Goal: Task Accomplishment & Management: Manage account settings

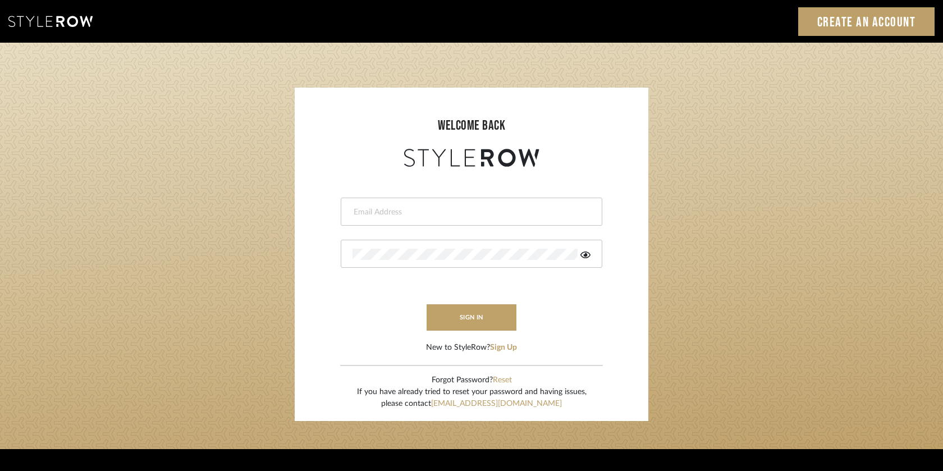
type input "[EMAIL_ADDRESS][DOMAIN_NAME]"
click at [459, 322] on button "sign in" at bounding box center [472, 317] width 90 height 26
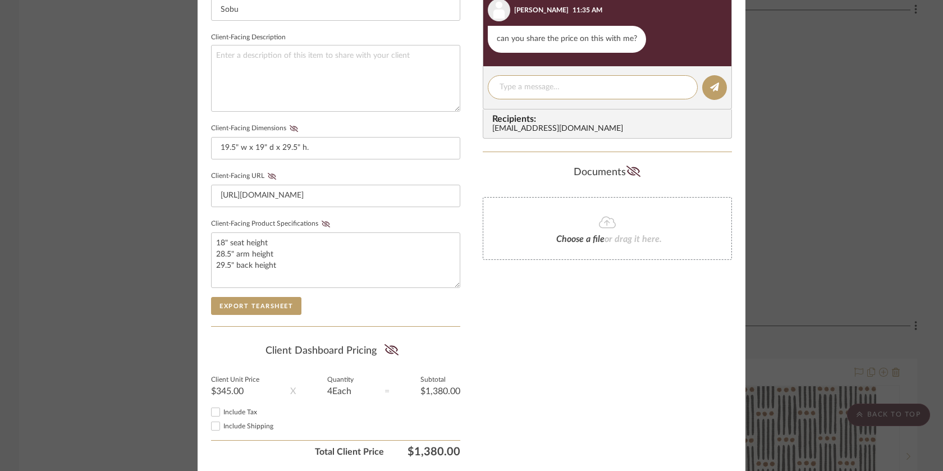
scroll to position [437, 0]
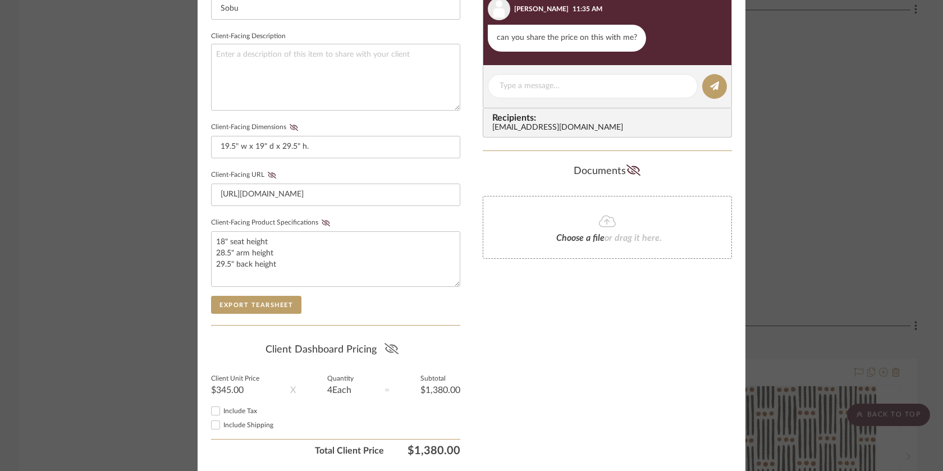
click at [388, 353] on icon at bounding box center [391, 348] width 14 height 11
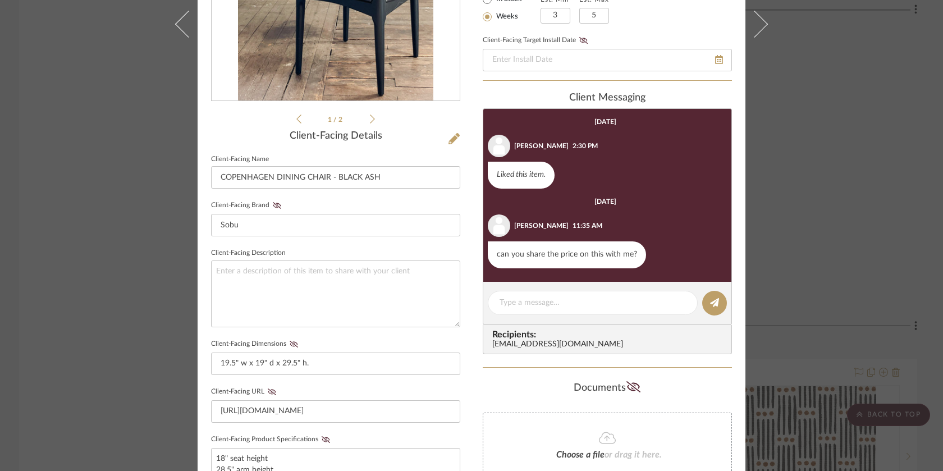
scroll to position [49, 0]
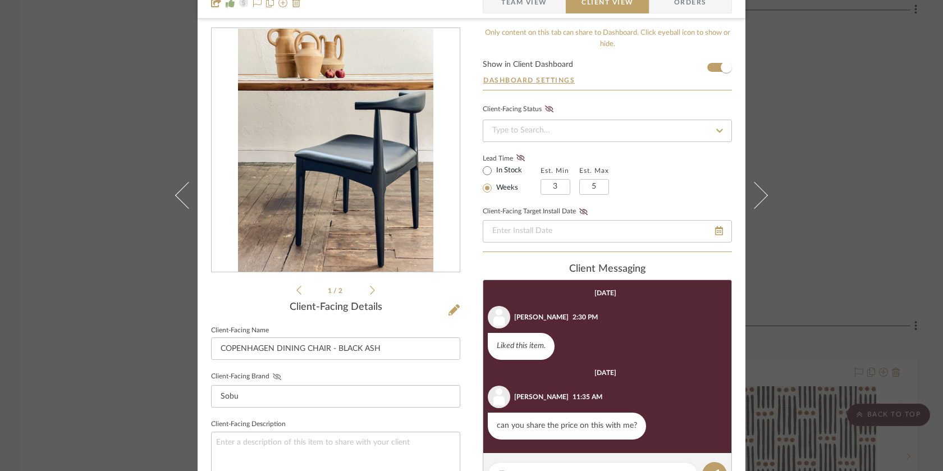
click at [274, 375] on icon at bounding box center [277, 376] width 8 height 7
click at [455, 314] on icon at bounding box center [454, 309] width 11 height 11
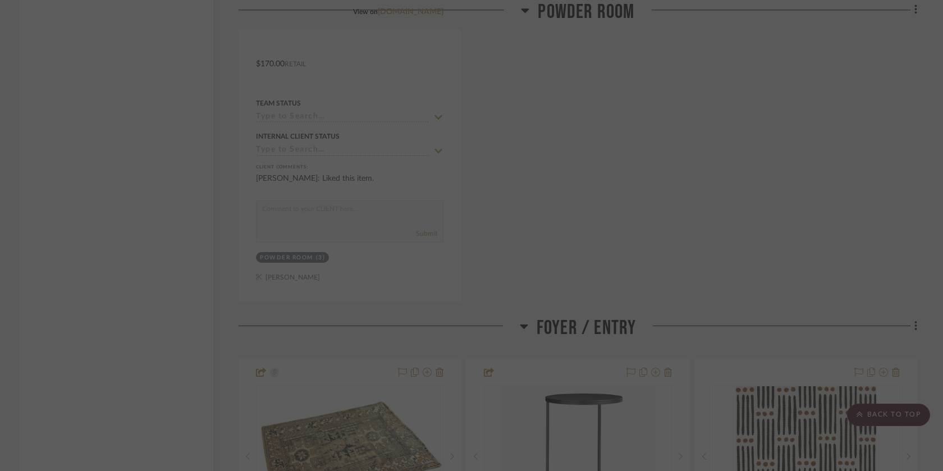
scroll to position [0, 0]
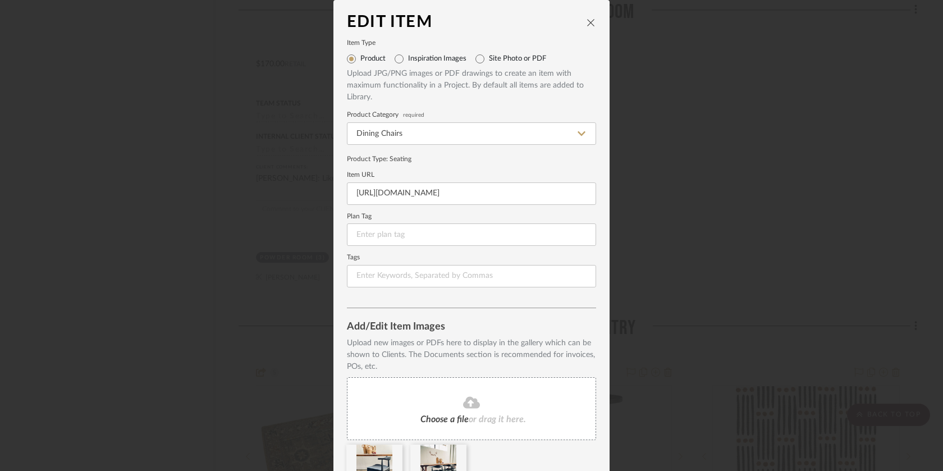
click at [298, 272] on div "Edit Item Item Type Product Inspiration Images Site Photo or PDF Upload JPG/PNG…" at bounding box center [471, 235] width 943 height 471
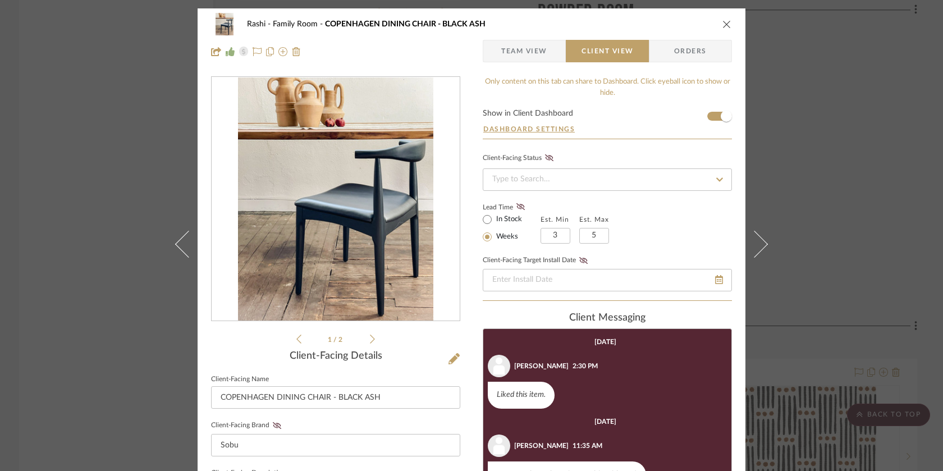
click at [538, 52] on span "Team View" at bounding box center [524, 51] width 46 height 22
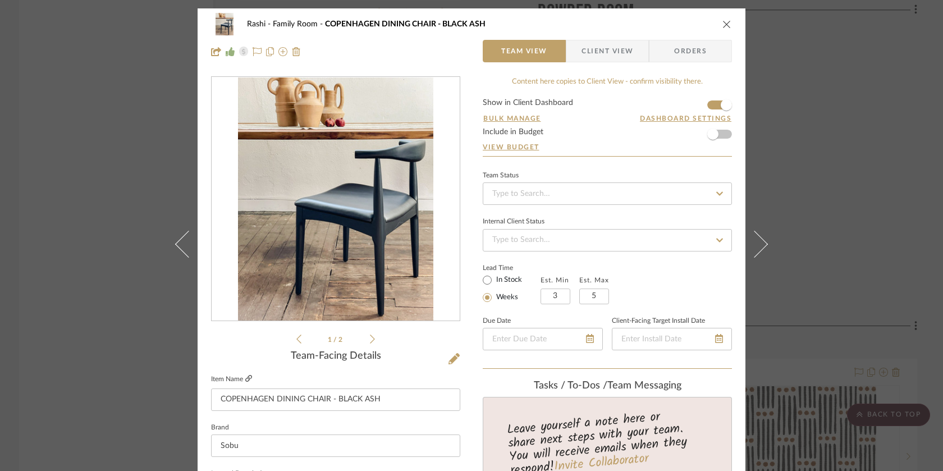
click at [248, 380] on icon at bounding box center [248, 378] width 7 height 7
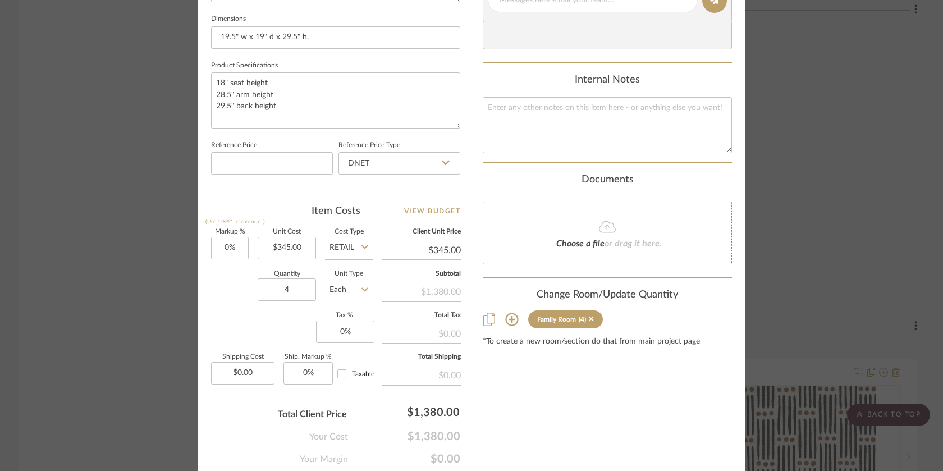
scroll to position [535, 0]
click at [287, 245] on input "345.00" at bounding box center [287, 247] width 58 height 22
type input "$380.00"
type input "345.00"
click at [426, 253] on input "345.00" at bounding box center [421, 249] width 79 height 17
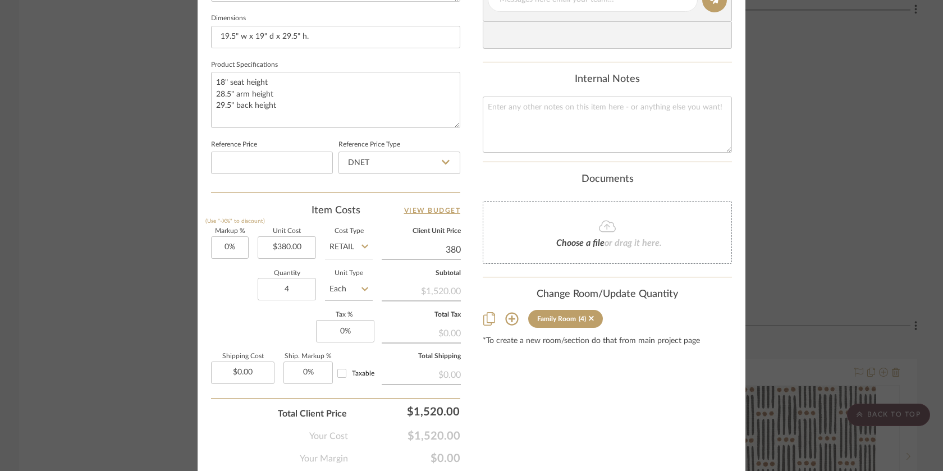
type input "$380.00"
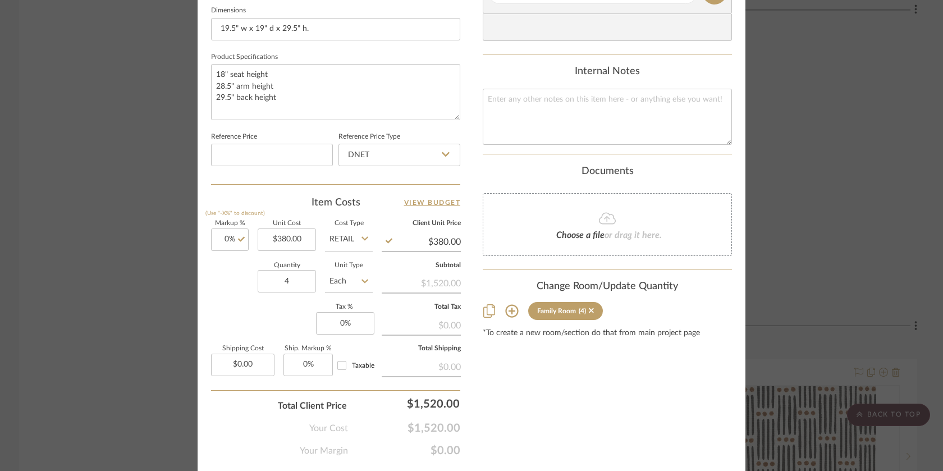
scroll to position [546, 0]
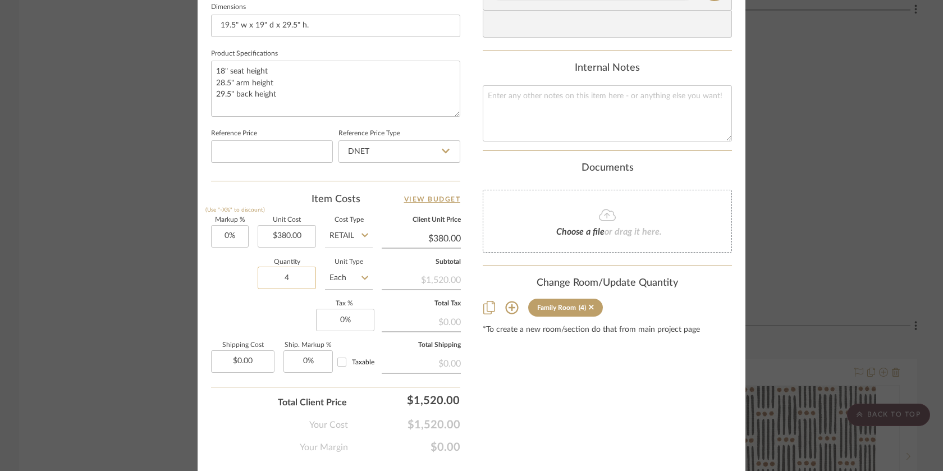
click at [293, 272] on input "4" at bounding box center [287, 278] width 58 height 22
type input "3"
click at [375, 297] on div "Markup % (Use "-X%" to discount) 0% Unit Cost $380.00 Cost Type Retail Client U…" at bounding box center [335, 299] width 249 height 164
type input "1"
click at [298, 277] on input "1" at bounding box center [287, 278] width 58 height 22
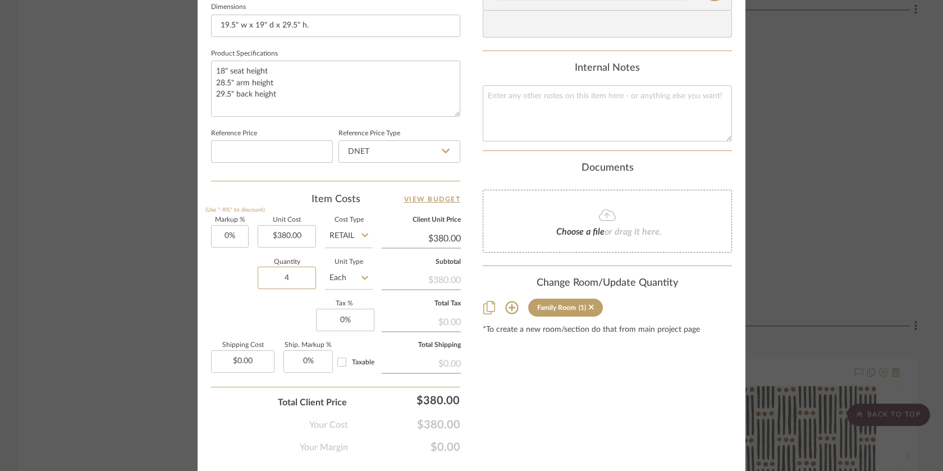
type input "4"
click at [395, 306] on label "Total Tax" at bounding box center [421, 304] width 79 height 6
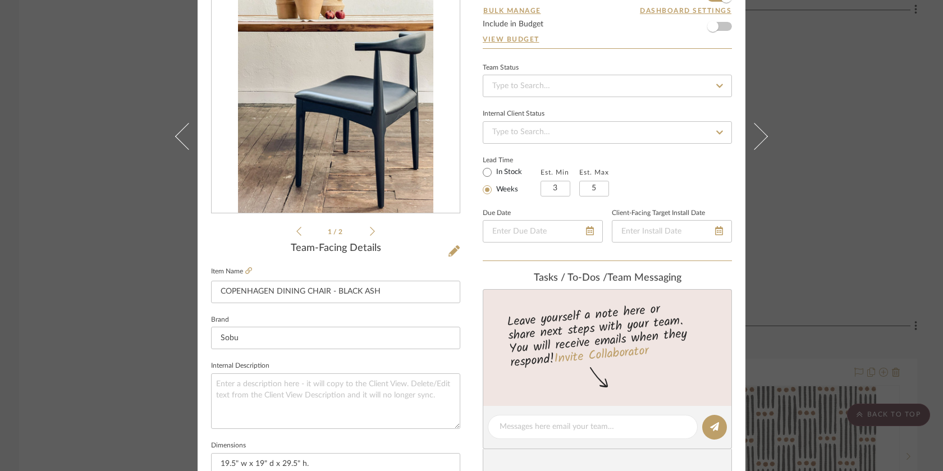
scroll to position [110, 0]
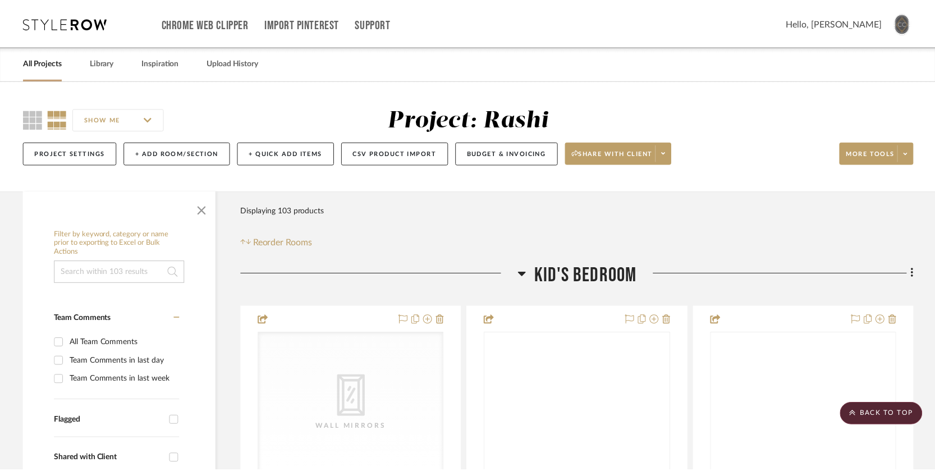
scroll to position [2087, 0]
